Goal: Information Seeking & Learning: Find specific page/section

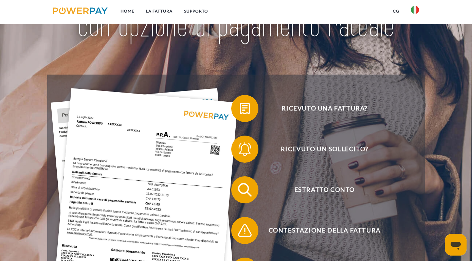
scroll to position [77, 0]
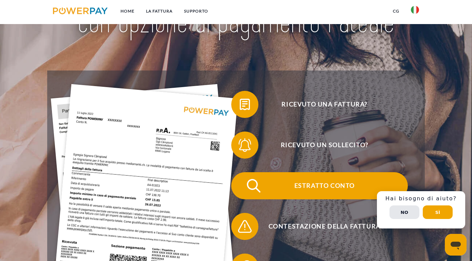
click at [325, 192] on span "Estratto conto" at bounding box center [324, 185] width 166 height 27
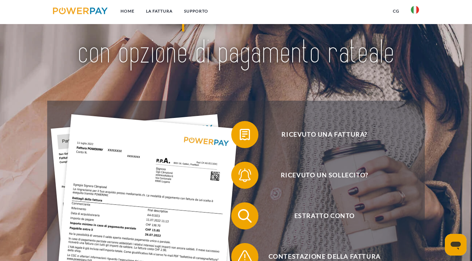
scroll to position [56, 0]
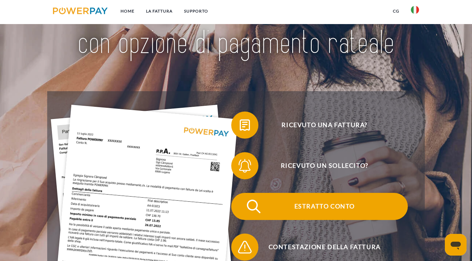
click at [305, 200] on span "Estratto conto" at bounding box center [324, 206] width 166 height 27
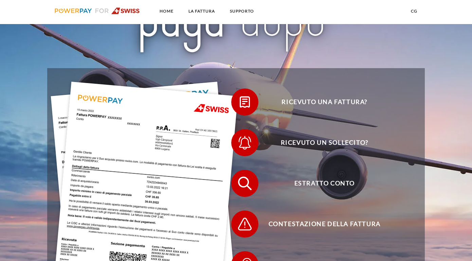
scroll to position [123, 0]
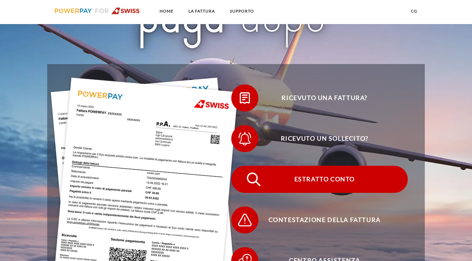
click at [315, 178] on span "Estratto conto" at bounding box center [324, 179] width 166 height 27
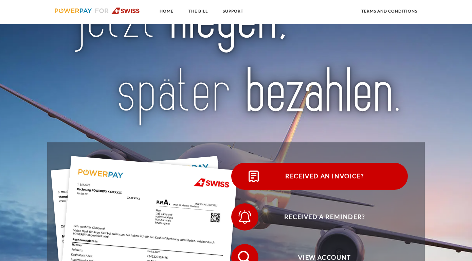
scroll to position [33, 0]
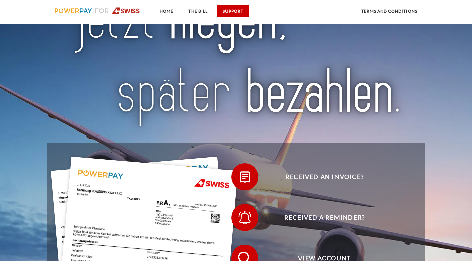
click at [234, 10] on font "SUPPORT" at bounding box center [233, 10] width 21 height 5
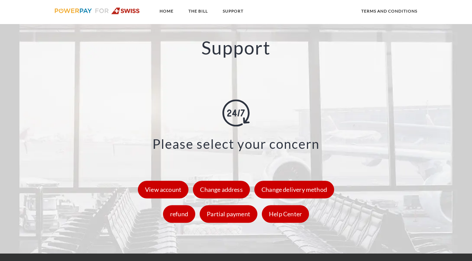
scroll to position [848, 0]
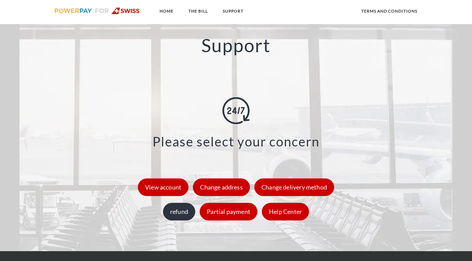
click at [187, 213] on font "refund" at bounding box center [179, 211] width 18 height 7
